Goal: Use online tool/utility: Utilize a website feature to perform a specific function

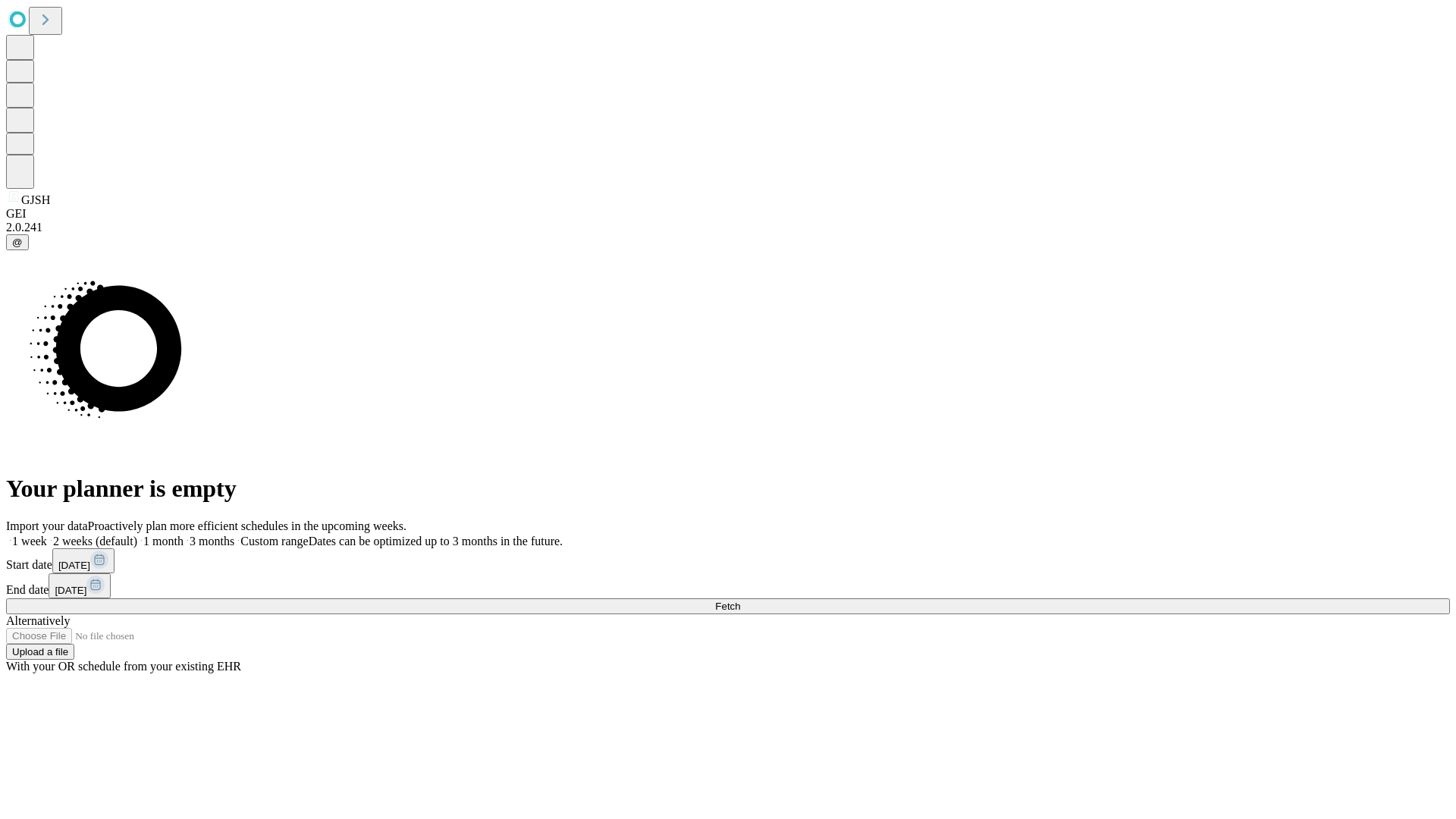
click at [740, 600] on span "Fetch" at bounding box center [728, 606] width 25 height 11
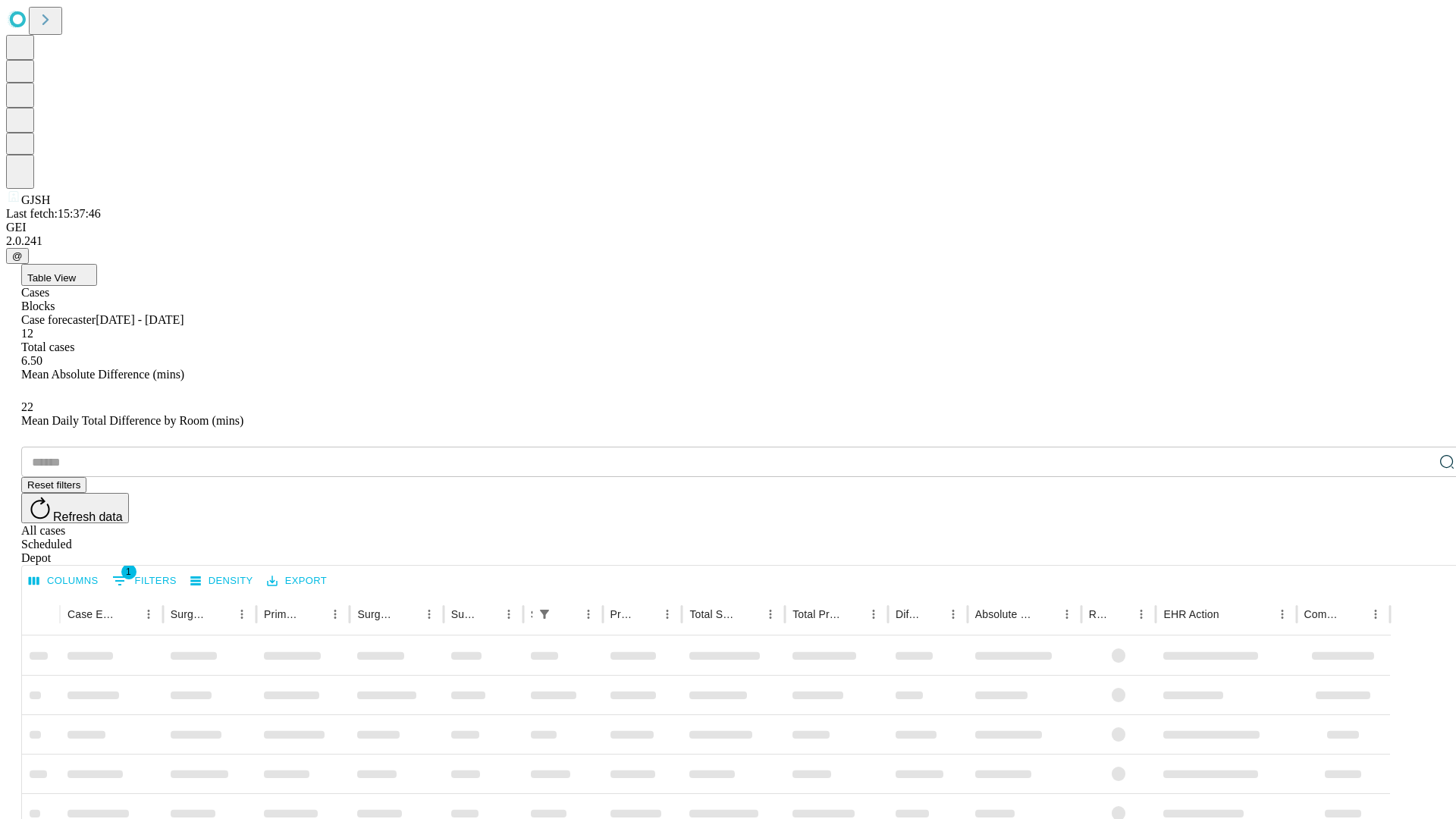
click at [76, 272] on span "Table View" at bounding box center [51, 277] width 48 height 11
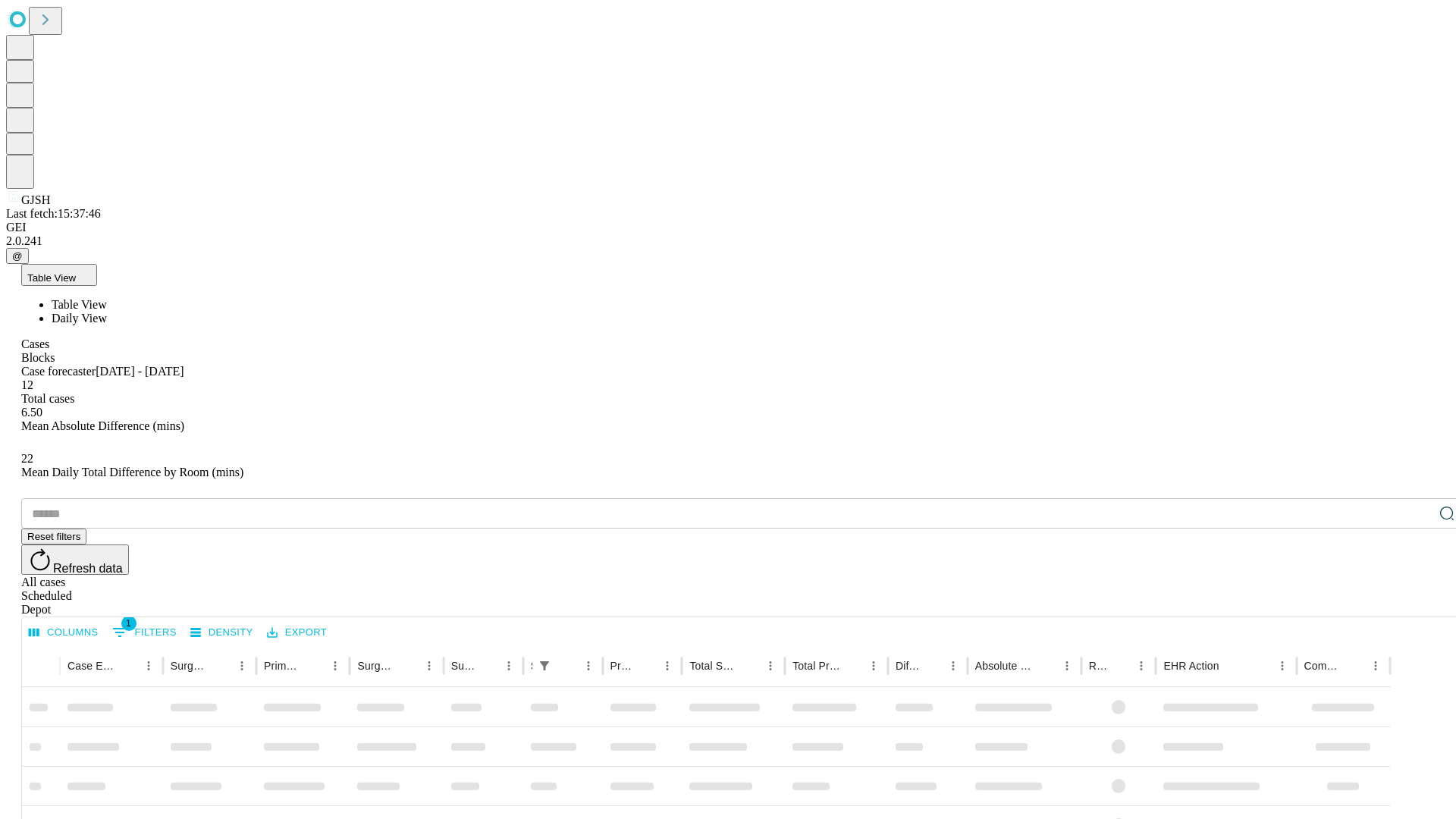
click at [107, 311] on span "Daily View" at bounding box center [79, 318] width 55 height 13
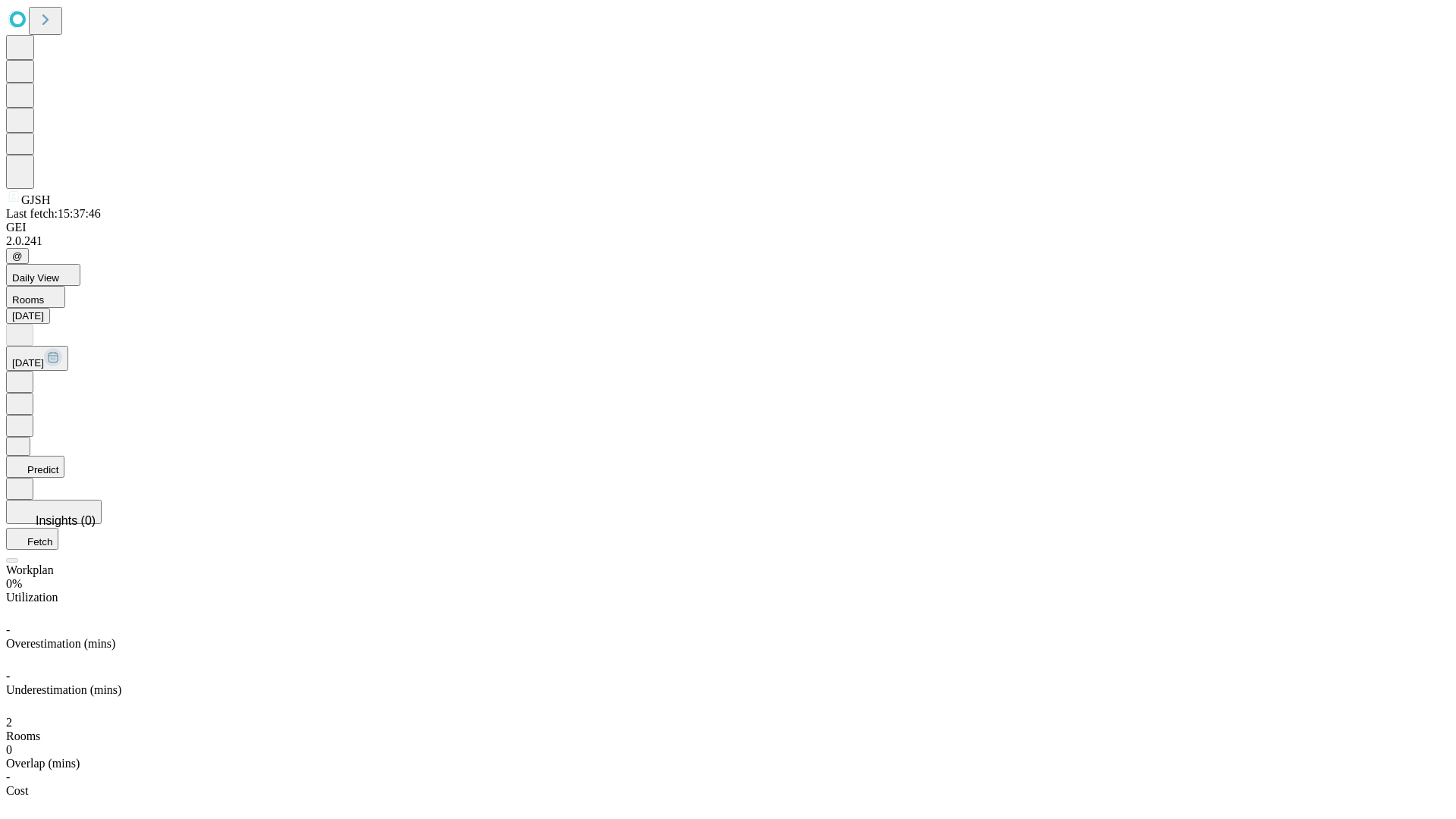
click at [65, 455] on button "Predict" at bounding box center [36, 466] width 59 height 22
